Goal: Information Seeking & Learning: Learn about a topic

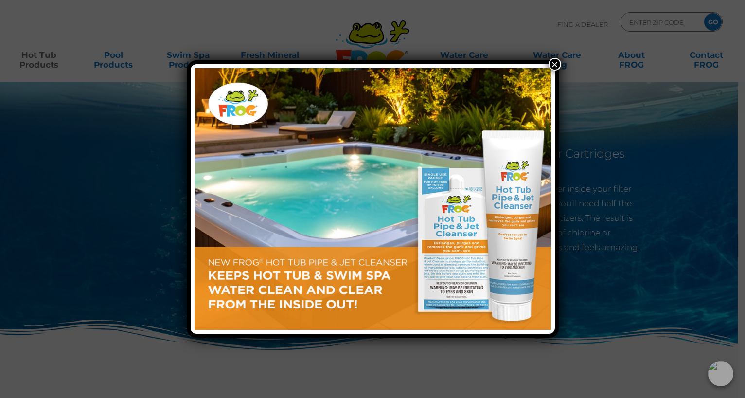
click at [553, 66] on button "×" at bounding box center [555, 64] width 13 height 13
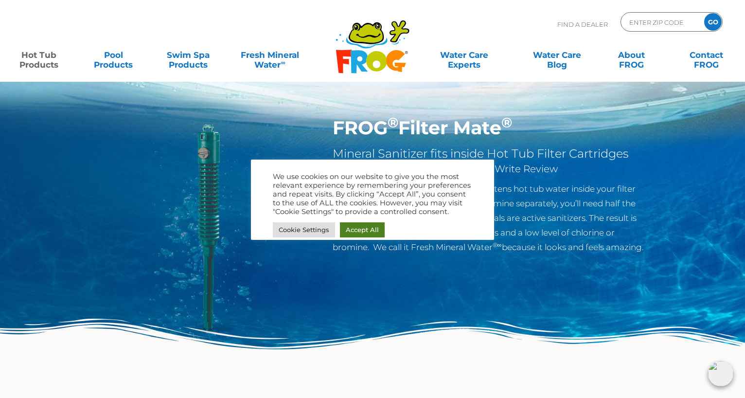
click at [354, 224] on link "Accept All" at bounding box center [362, 229] width 45 height 15
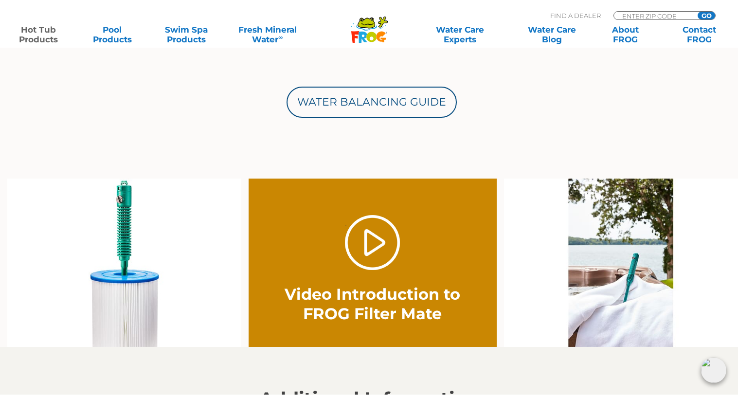
scroll to position [534, 0]
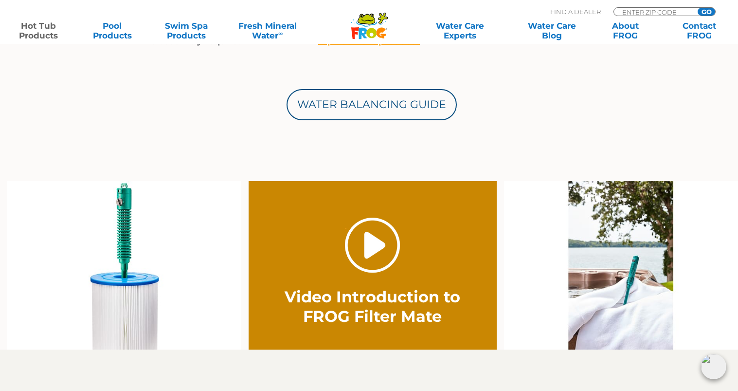
click at [371, 240] on link "." at bounding box center [372, 244] width 55 height 55
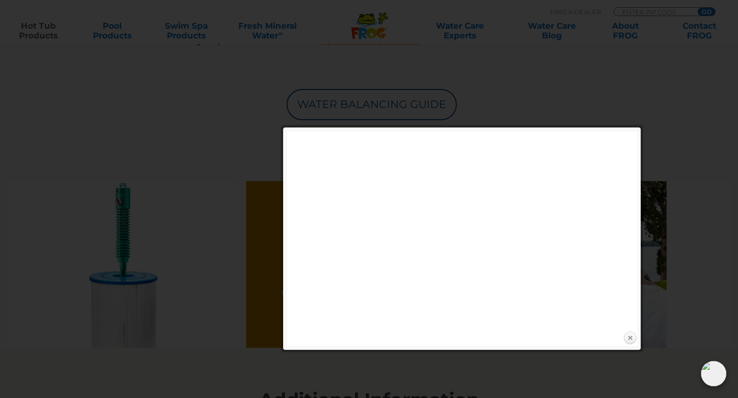
click at [630, 340] on link "Close" at bounding box center [630, 338] width 15 height 15
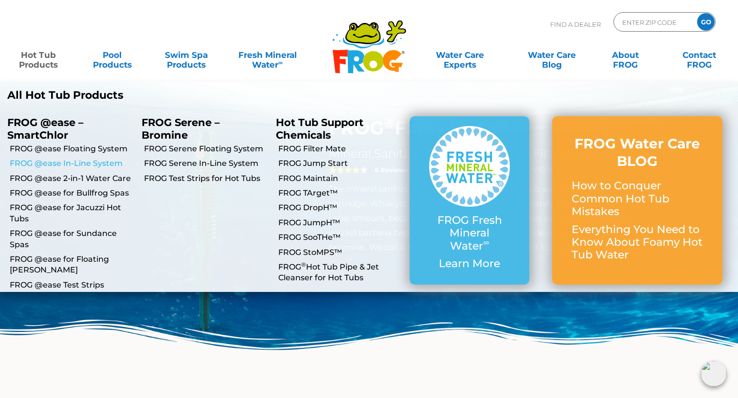
click at [59, 163] on link "FROG @ease In-Line System" at bounding box center [72, 163] width 125 height 11
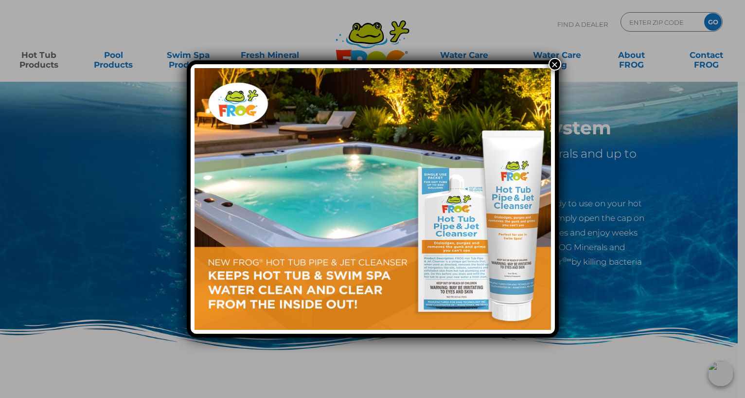
click at [553, 66] on button "×" at bounding box center [555, 64] width 13 height 13
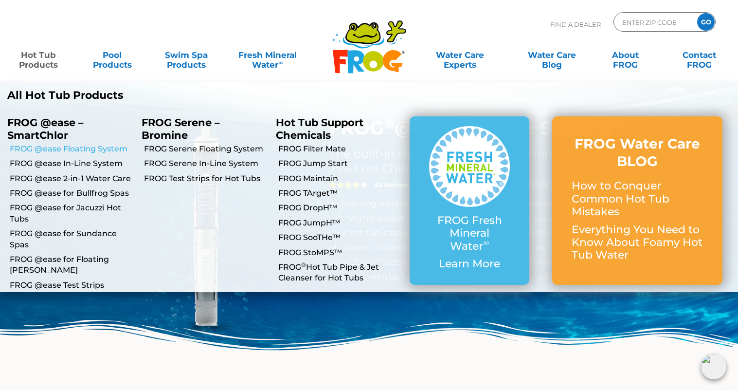
click at [77, 147] on link "FROG @ease Floating System" at bounding box center [72, 149] width 125 height 11
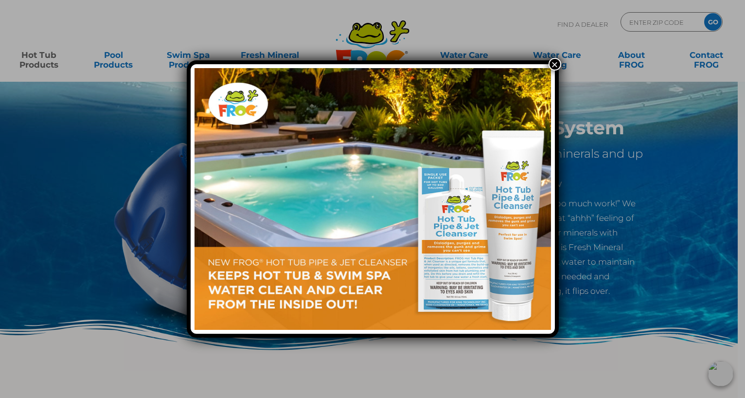
click at [558, 63] on button "×" at bounding box center [555, 64] width 13 height 13
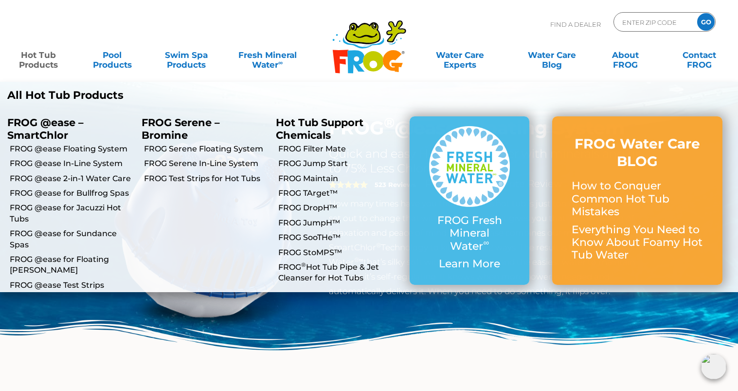
click at [40, 53] on link "Hot Tub Products" at bounding box center [38, 54] width 57 height 19
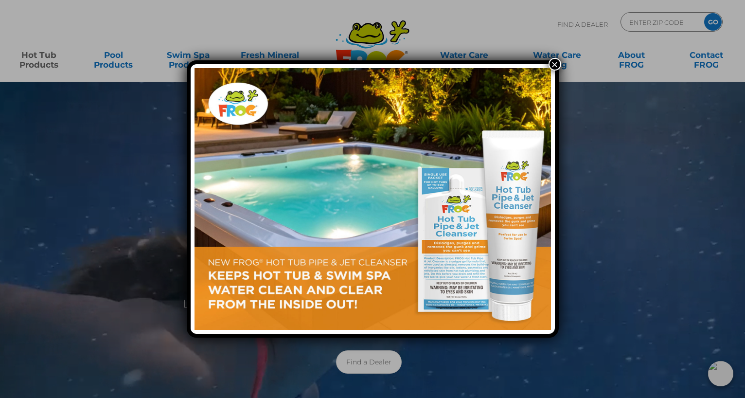
click at [44, 58] on div "×" at bounding box center [372, 199] width 745 height 398
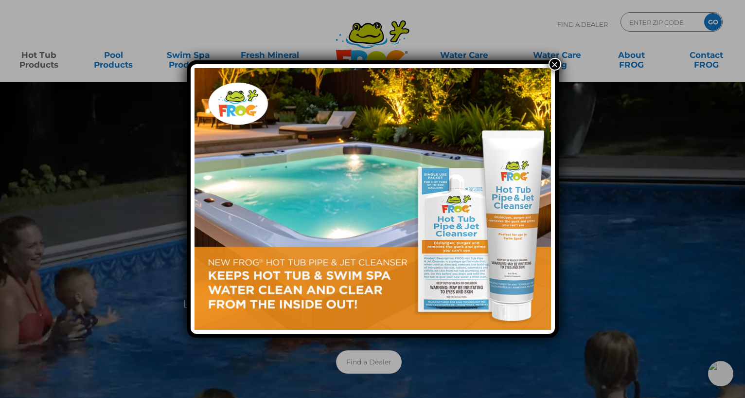
click at [556, 65] on button "×" at bounding box center [555, 64] width 13 height 13
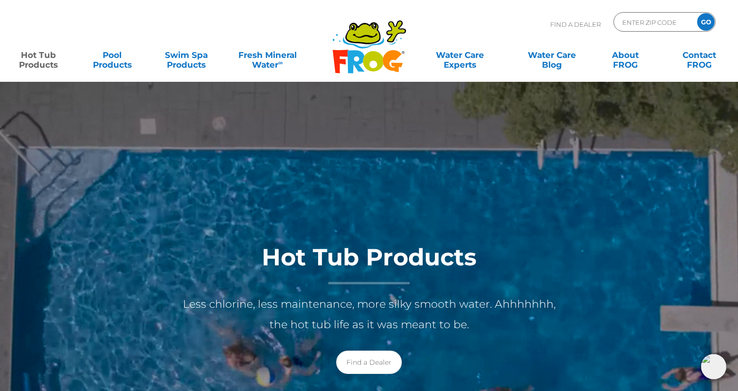
click at [33, 65] on link "Hot Tub Products" at bounding box center [38, 54] width 57 height 19
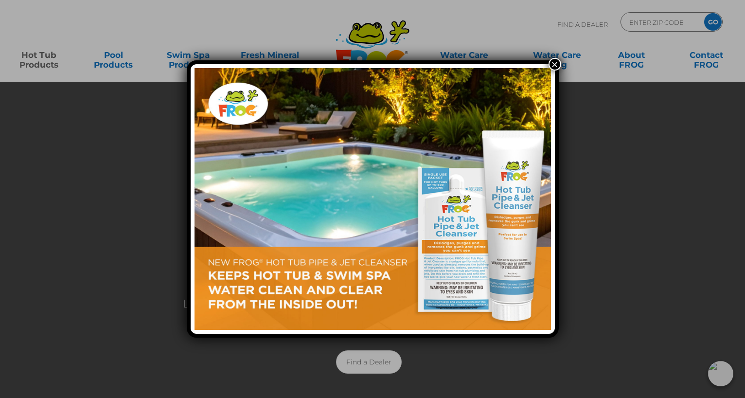
click at [553, 64] on button "×" at bounding box center [555, 64] width 13 height 13
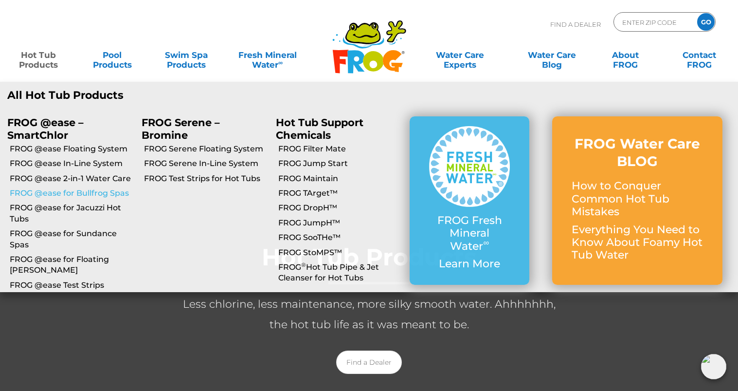
click at [75, 194] on link "FROG @ease for Bullfrog Spas" at bounding box center [72, 193] width 125 height 11
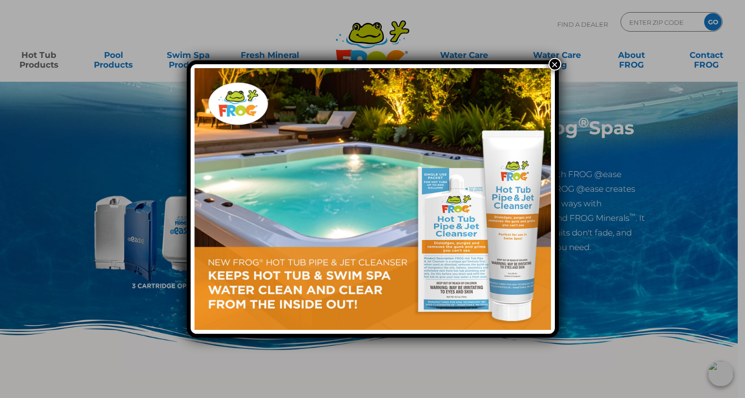
click at [560, 65] on button "×" at bounding box center [555, 64] width 13 height 13
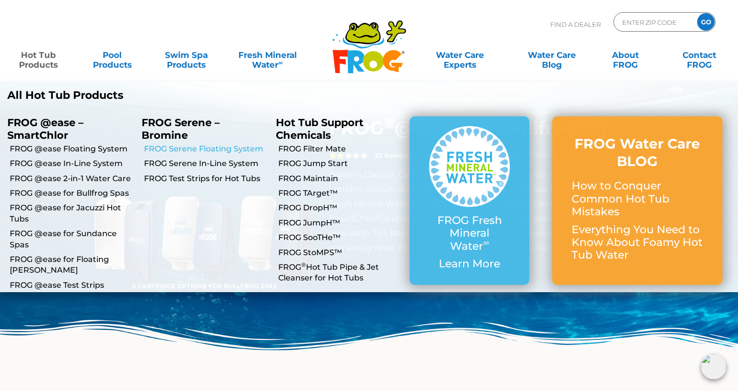
click at [219, 148] on link "FROG Serene Floating System" at bounding box center [206, 149] width 125 height 11
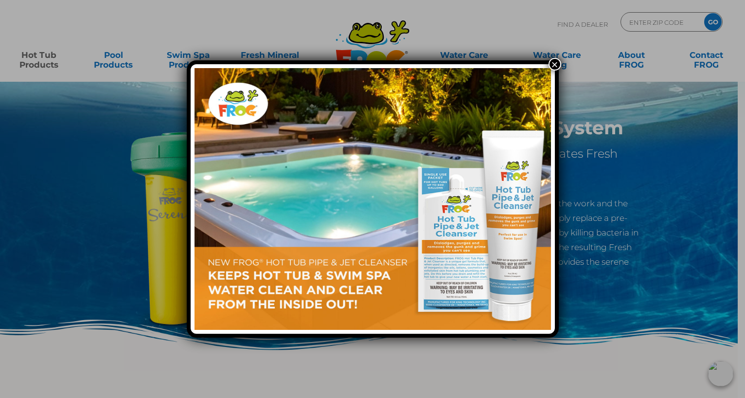
click at [553, 66] on button "×" at bounding box center [555, 64] width 13 height 13
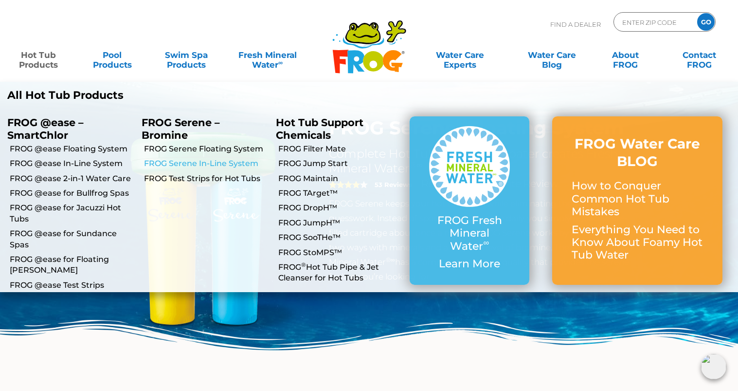
click at [211, 163] on link "FROG Serene In-Line System" at bounding box center [206, 163] width 125 height 11
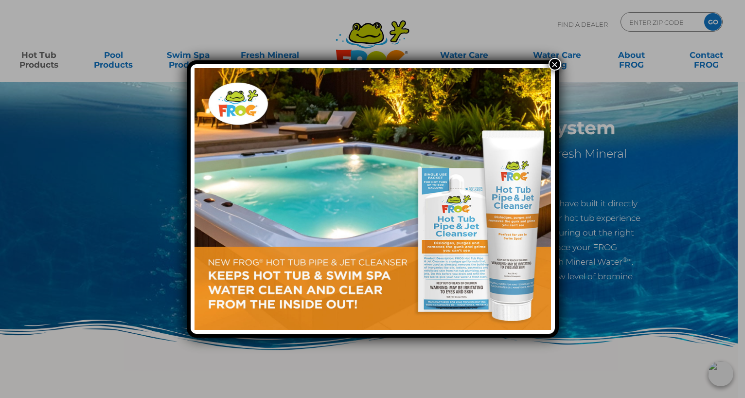
click at [558, 67] on button "×" at bounding box center [555, 64] width 13 height 13
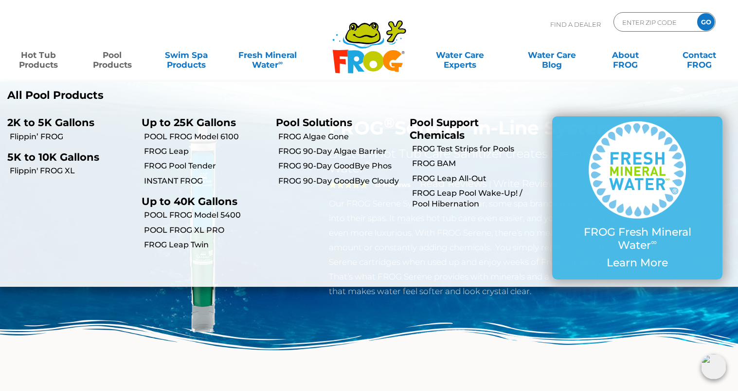
click at [117, 62] on link "Pool Products" at bounding box center [112, 54] width 57 height 19
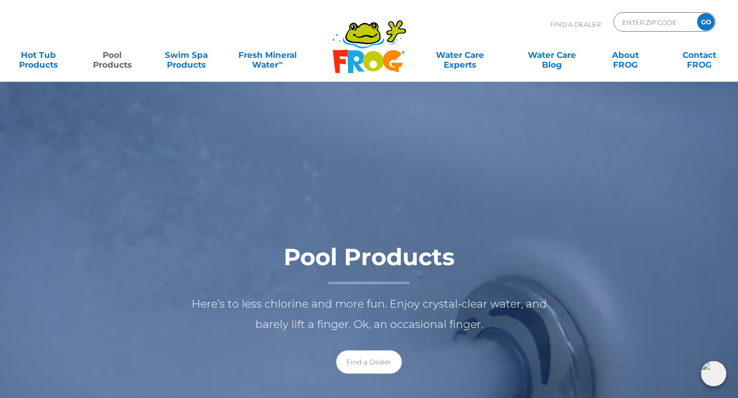
click at [116, 61] on link "Pool Products" at bounding box center [112, 54] width 57 height 19
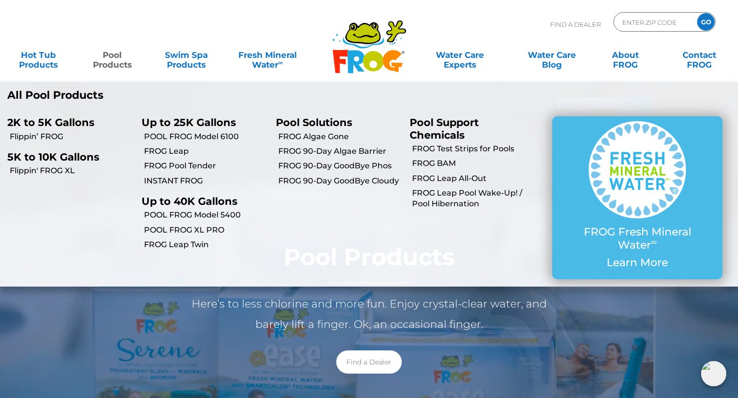
click at [116, 61] on link "Pool Products" at bounding box center [112, 54] width 57 height 19
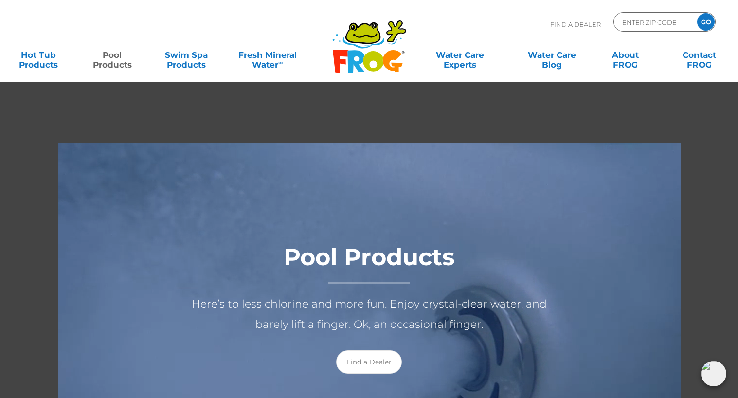
click at [116, 61] on link "Pool Products" at bounding box center [112, 54] width 57 height 19
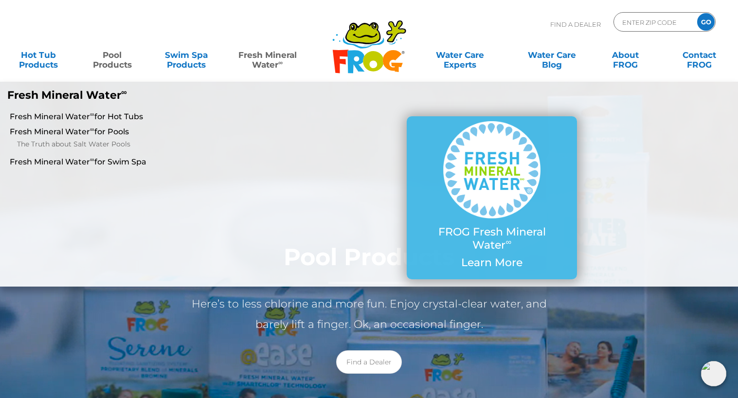
click at [273, 61] on link "Fresh Mineral Water ∞" at bounding box center [268, 54] width 72 height 19
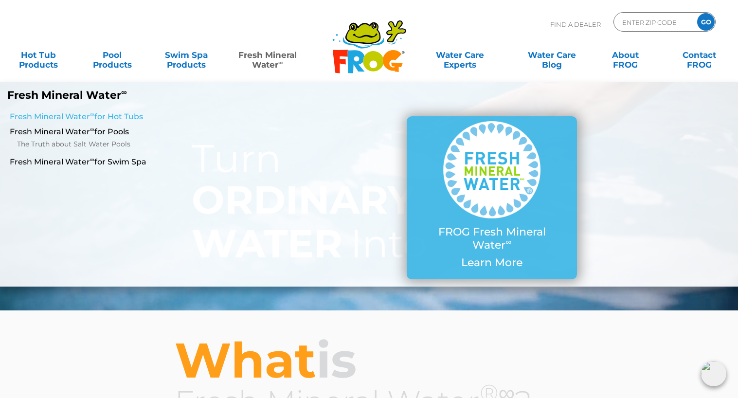
click at [98, 116] on link "Fresh Mineral Water ∞ for Hot Tubs" at bounding box center [128, 116] width 236 height 11
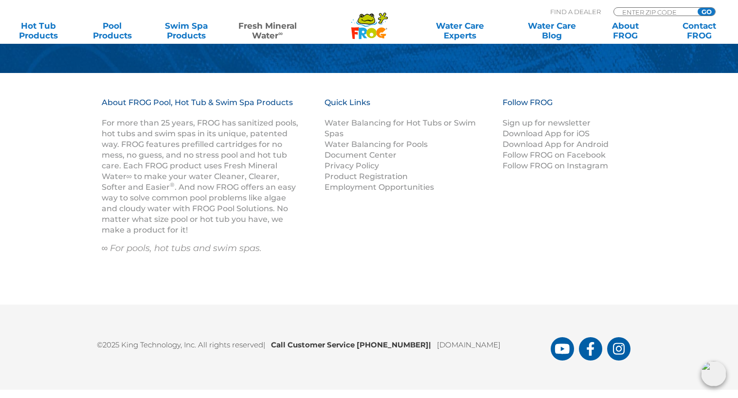
scroll to position [1531, 0]
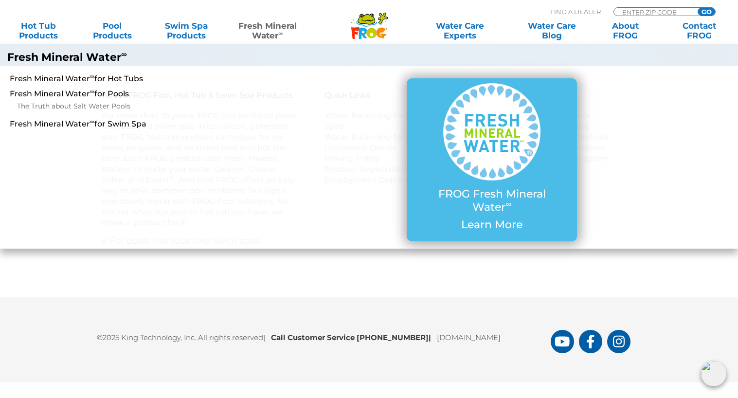
click at [262, 32] on link "Fresh Mineral Water ∞" at bounding box center [268, 30] width 72 height 19
click at [108, 93] on link "Fresh Mineral Water ∞ for Pools" at bounding box center [128, 94] width 236 height 11
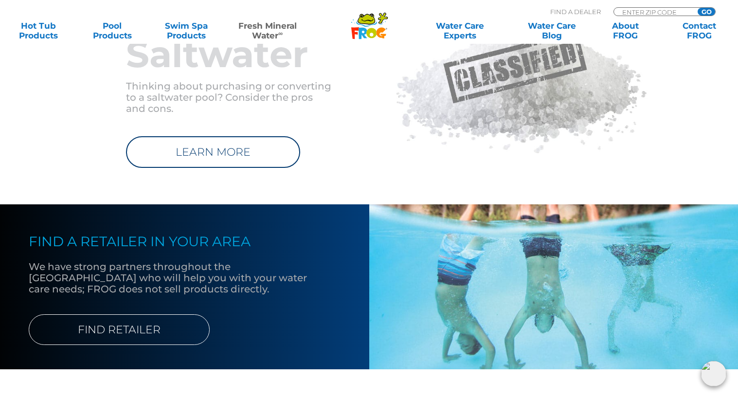
scroll to position [1263, 0]
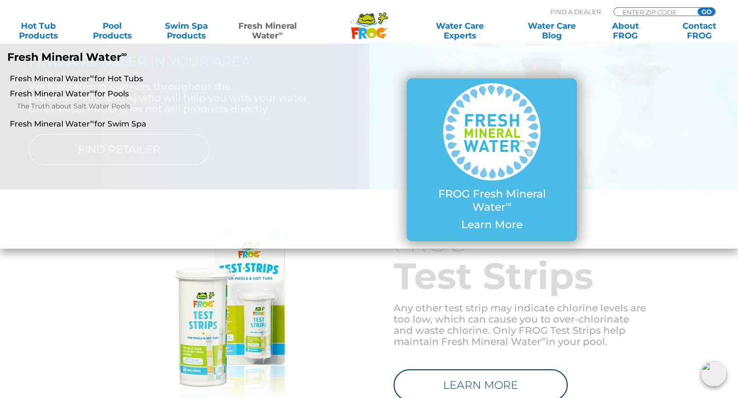
click at [261, 25] on link "Fresh Mineral Water ∞" at bounding box center [268, 30] width 72 height 19
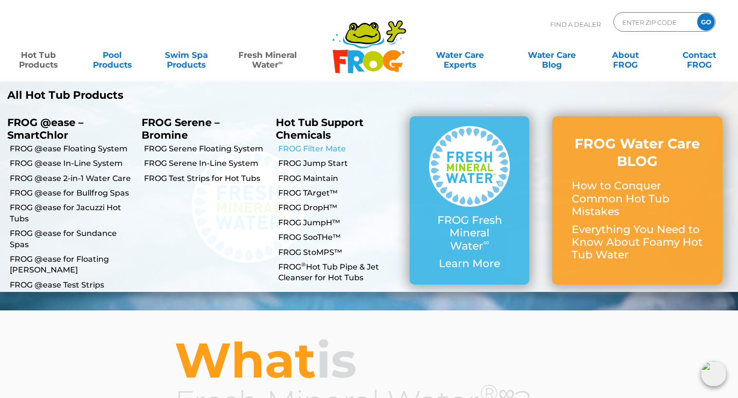
click at [313, 150] on link "FROG Filter Mate" at bounding box center [340, 149] width 125 height 11
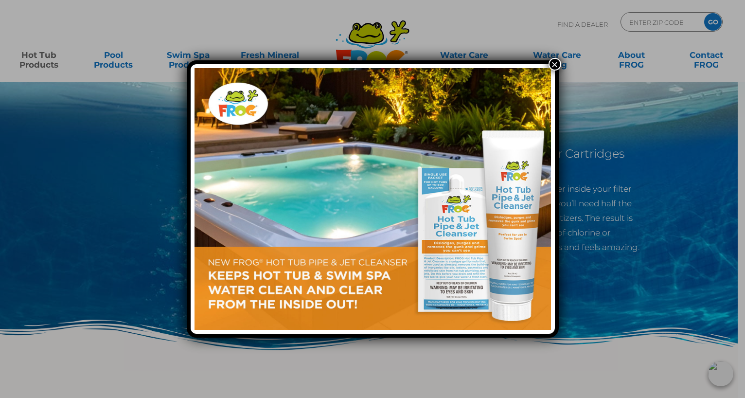
click at [556, 66] on button "×" at bounding box center [555, 64] width 13 height 13
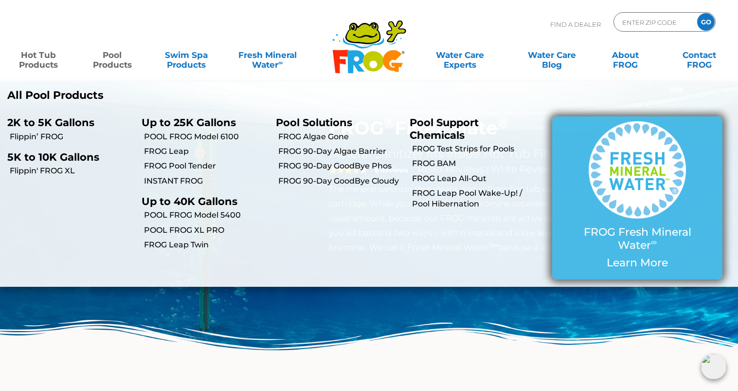
click at [640, 175] on img at bounding box center [637, 169] width 97 height 97
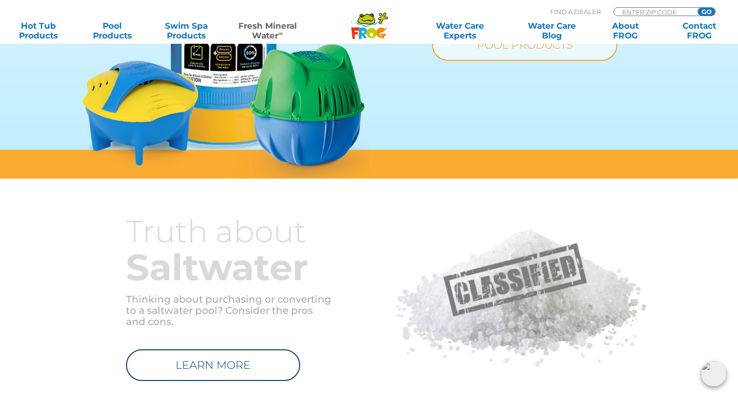
scroll to position [383, 0]
